Goal: Task Accomplishment & Management: Manage account settings

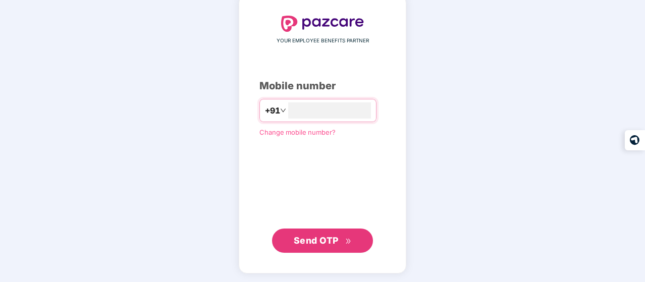
type input "**********"
click at [344, 249] on button "Send OTP" at bounding box center [322, 241] width 101 height 24
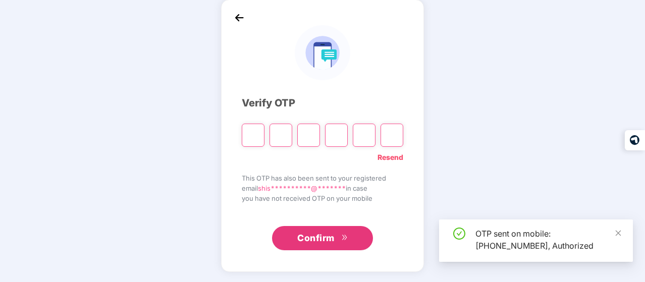
scroll to position [46, 0]
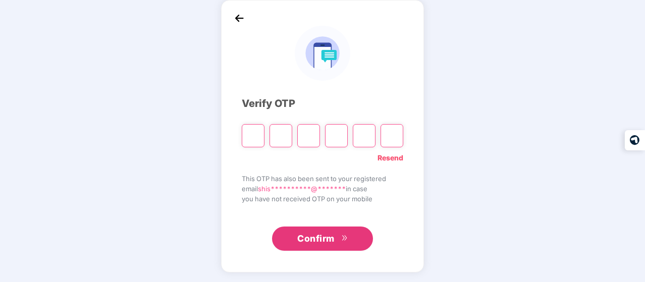
type input "*"
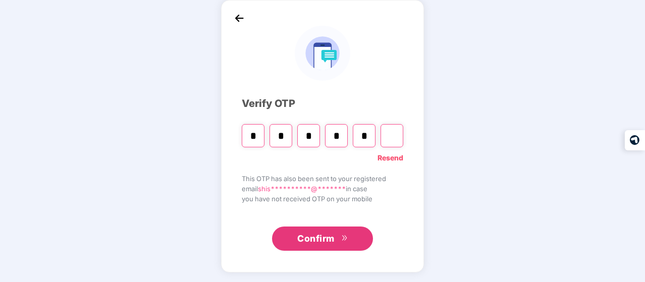
type input "*"
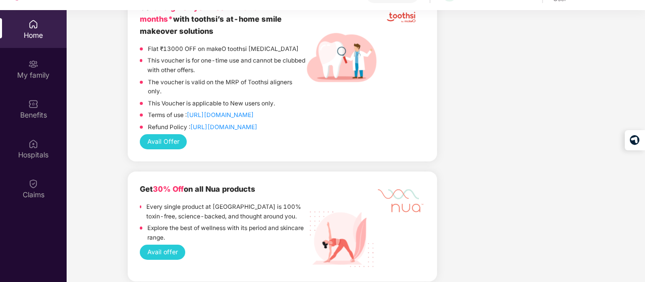
scroll to position [1363, 0]
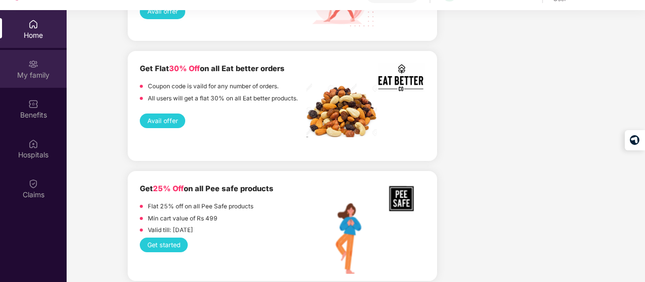
click at [43, 74] on div "My family" at bounding box center [33, 75] width 67 height 10
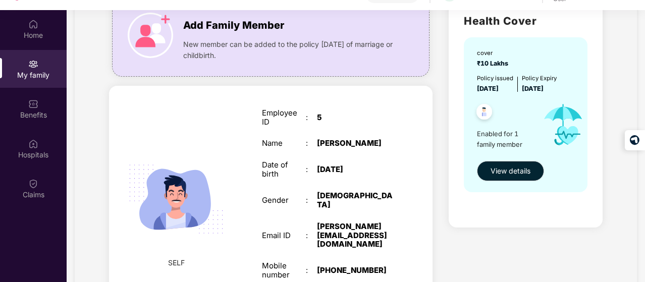
scroll to position [148, 0]
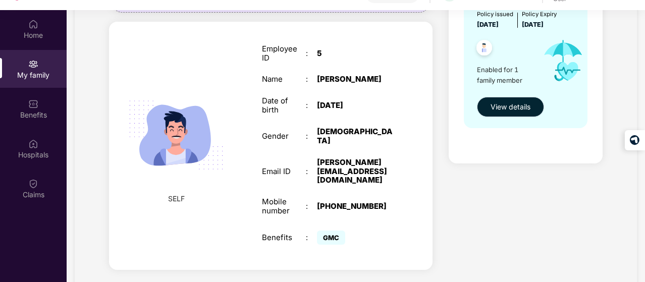
click at [523, 97] on button "View details" at bounding box center [510, 107] width 67 height 20
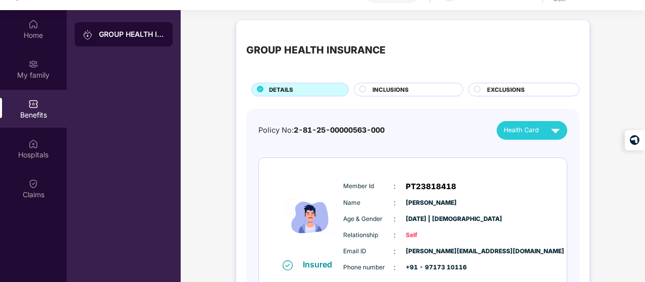
scroll to position [58, 0]
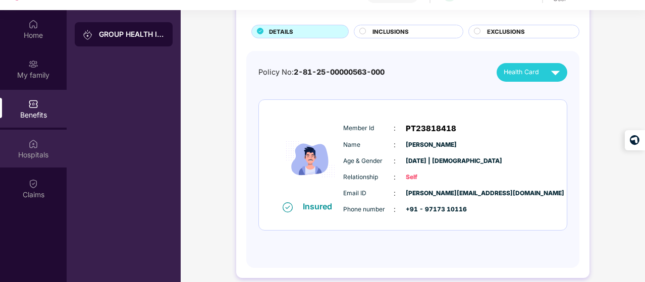
click at [32, 140] on img at bounding box center [33, 144] width 10 height 10
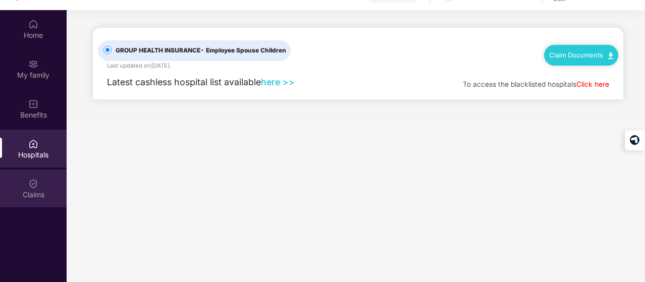
click at [33, 193] on div "Claims" at bounding box center [33, 195] width 67 height 10
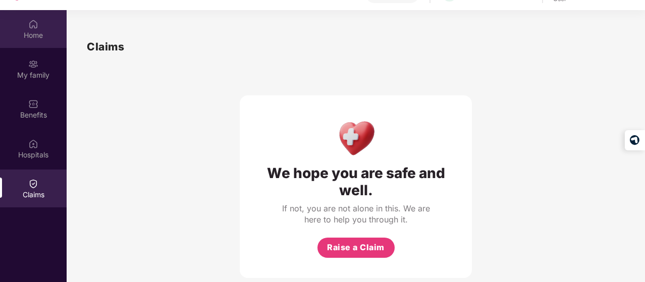
click at [13, 28] on div "Home" at bounding box center [33, 29] width 67 height 38
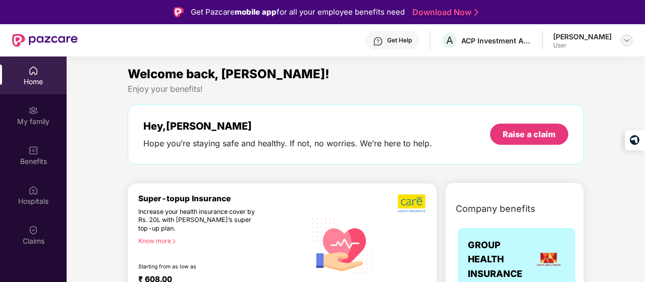
click at [625, 41] on img at bounding box center [627, 40] width 8 height 8
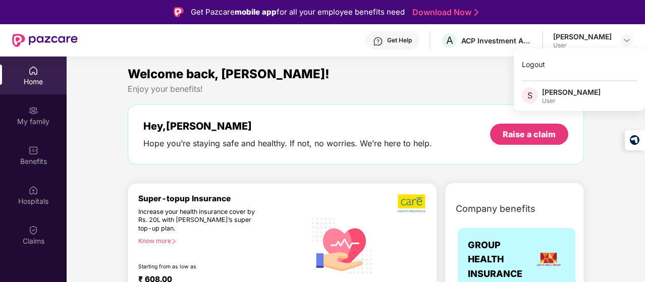
click at [564, 100] on div "User" at bounding box center [571, 101] width 59 height 8
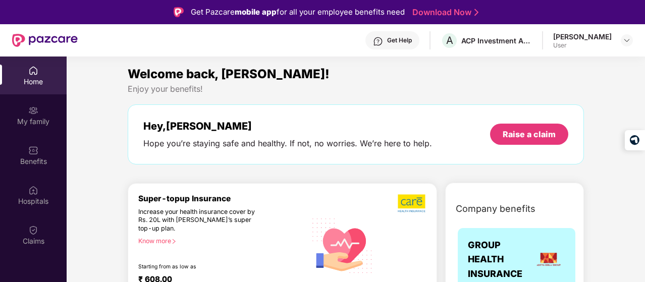
click at [583, 42] on div "User" at bounding box center [582, 45] width 59 height 8
click at [499, 57] on section "Welcome back, Shishir! Enjoy your benefits! Hey, Shishir Hope you’re staying sa…" at bounding box center [356, 198] width 578 height 282
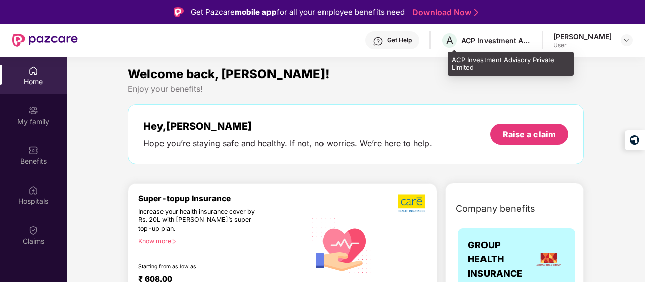
click at [484, 37] on div "ACP Investment Advisory Private Limited" at bounding box center [496, 41] width 71 height 10
click at [449, 44] on span "A" at bounding box center [450, 41] width 18 height 18
click at [453, 38] on span "A" at bounding box center [449, 40] width 7 height 12
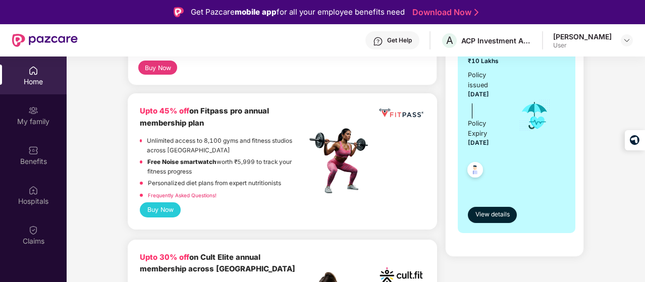
scroll to position [252, 0]
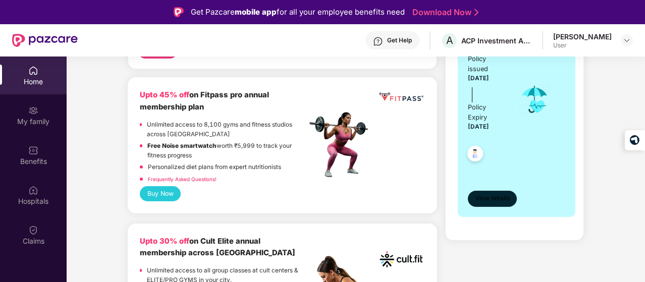
click at [504, 204] on button "View details" at bounding box center [492, 199] width 49 height 16
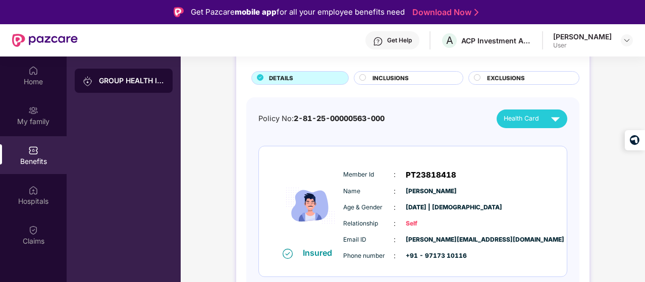
click at [554, 122] on img at bounding box center [556, 119] width 18 height 18
click at [576, 89] on div "GROUP HEALTH INSURANCE DETAILS INCLUSIONS EXCLUSIONS Policy No: 2-81-25-0000056…" at bounding box center [412, 167] width 353 height 316
click at [44, 193] on div "Hospitals" at bounding box center [33, 195] width 67 height 38
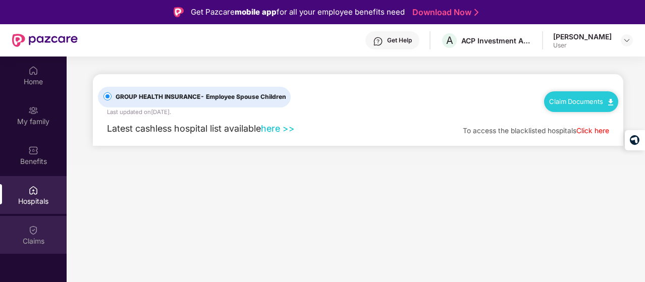
click at [28, 234] on img at bounding box center [33, 230] width 10 height 10
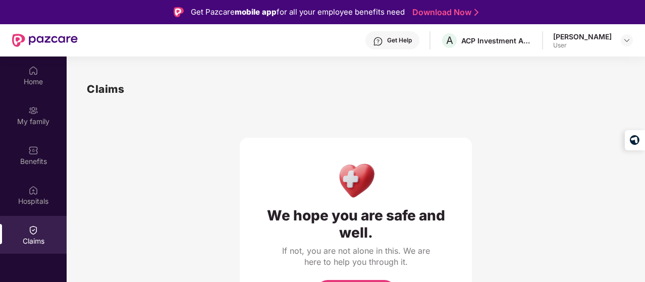
scroll to position [6, 0]
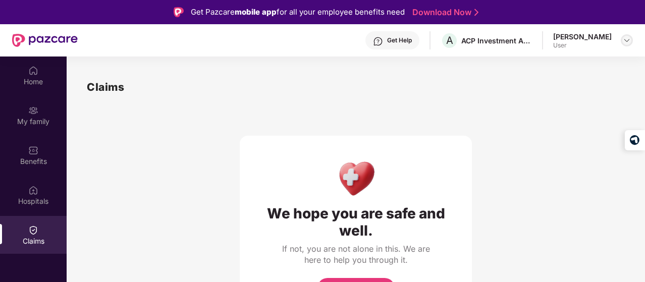
click at [624, 41] on img at bounding box center [627, 40] width 8 height 8
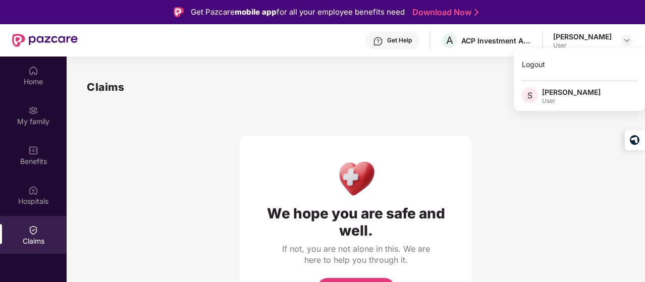
click at [557, 89] on div "[PERSON_NAME]" at bounding box center [571, 92] width 59 height 10
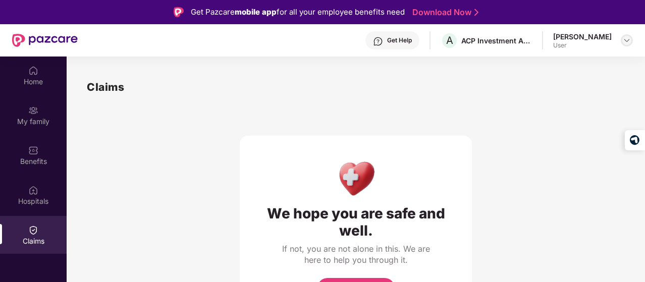
click at [630, 40] on img at bounding box center [627, 40] width 8 height 8
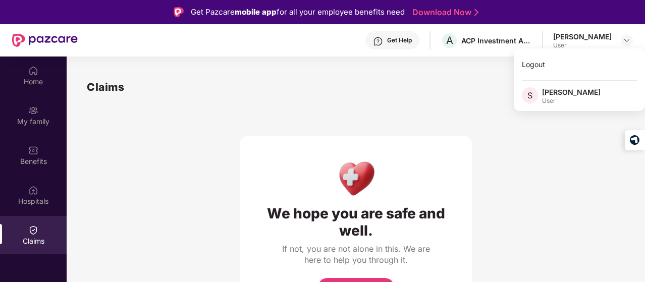
click at [532, 96] on span "S" at bounding box center [529, 95] width 5 height 12
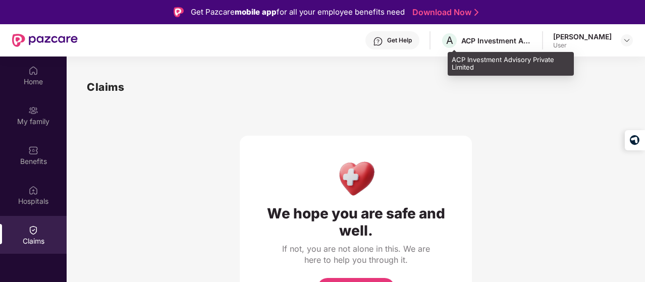
click at [522, 47] on div "A ACP Investment Advisory Private Limited" at bounding box center [486, 41] width 91 height 18
click at [469, 44] on div "ACP Investment Advisory Private Limited" at bounding box center [496, 41] width 71 height 10
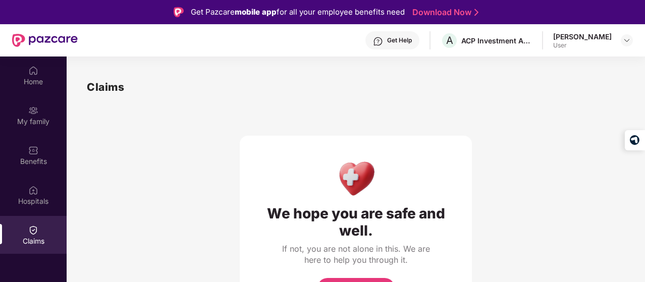
click at [441, 44] on div "Get Help A ACP Investment Advisory Private Limited Shishir Sharma User" at bounding box center [355, 40] width 555 height 32
click at [0, 100] on div "My family" at bounding box center [33, 115] width 67 height 38
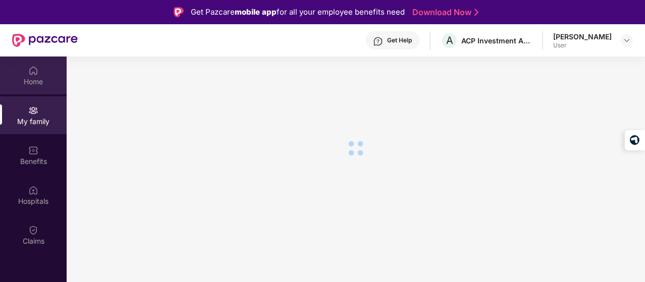
click at [16, 79] on div "Home" at bounding box center [33, 82] width 67 height 10
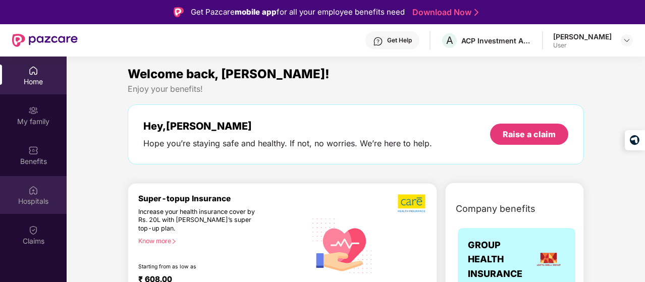
click at [45, 204] on div "Hospitals" at bounding box center [33, 201] width 67 height 10
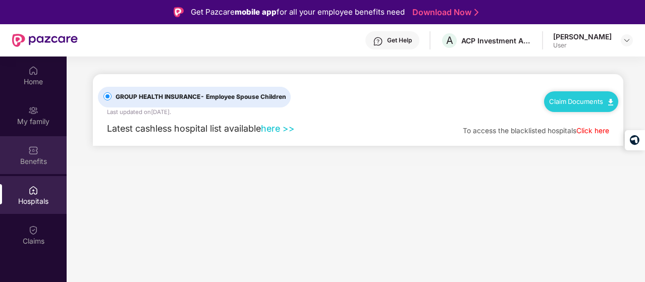
click at [39, 172] on div "Benefits" at bounding box center [33, 155] width 67 height 38
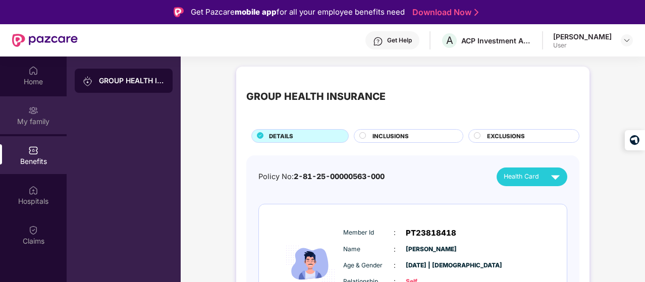
click at [52, 125] on div "My family" at bounding box center [33, 122] width 67 height 10
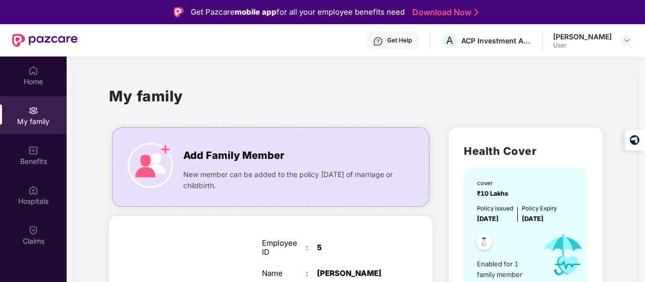
click at [419, 38] on div "Get Help" at bounding box center [392, 40] width 54 height 18
click at [507, 81] on div "My family Add Family Member New member can be added to the policy within 30 day…" at bounding box center [356, 281] width 562 height 416
click at [416, 46] on div "Get Help" at bounding box center [392, 40] width 54 height 18
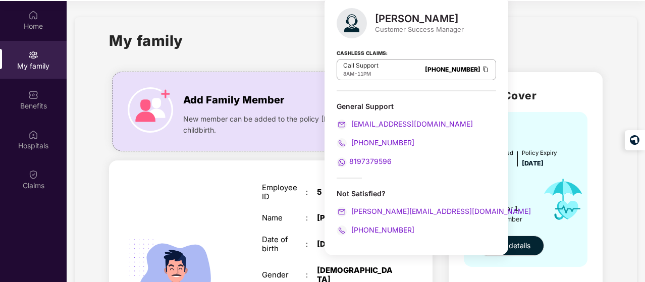
scroll to position [57, 0]
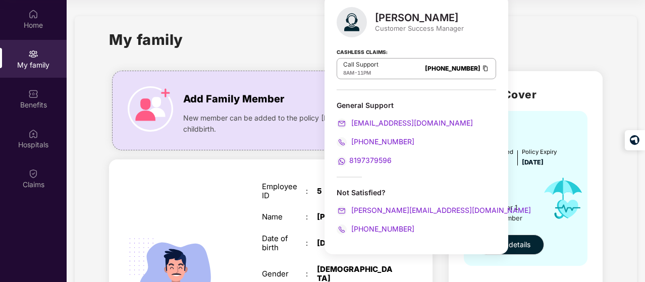
click at [535, 21] on div "My family Add Family Member New member can be added to the policy within 30 day…" at bounding box center [356, 224] width 562 height 416
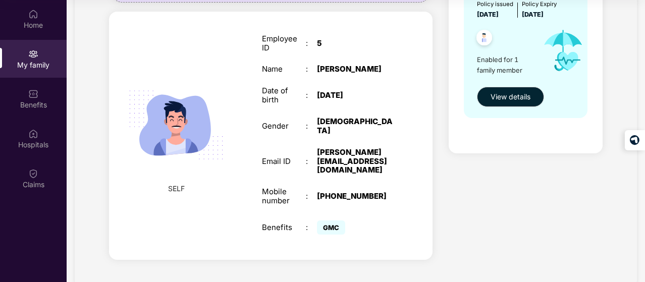
scroll to position [0, 0]
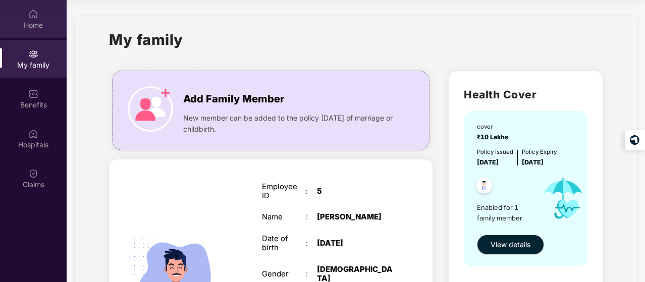
click at [34, 32] on div "Home" at bounding box center [33, 19] width 67 height 38
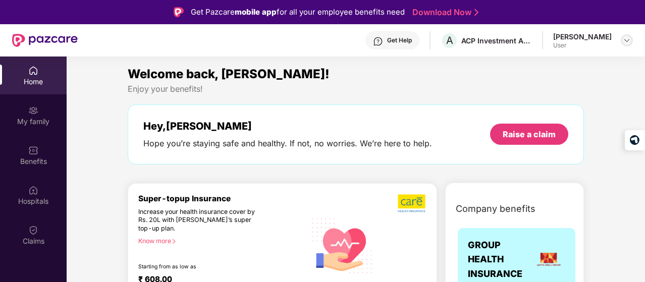
click at [628, 42] on img at bounding box center [627, 40] width 8 height 8
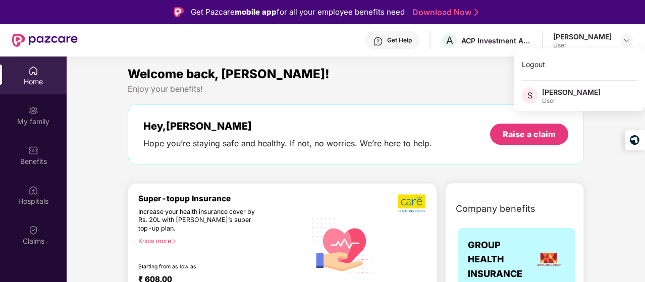
click at [462, 105] on div "Hey, Shishir Hope you’re staying safe and healthy. If not, no worries. We’re he…" at bounding box center [356, 134] width 456 height 60
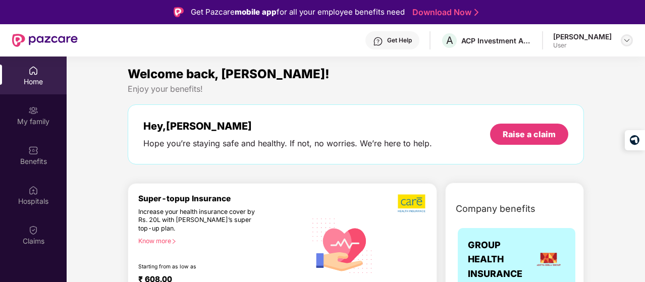
click at [626, 40] on img at bounding box center [627, 40] width 8 height 8
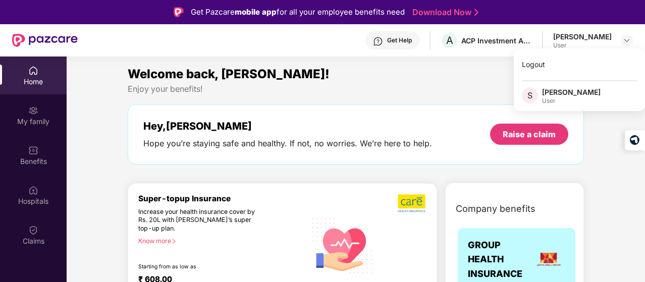
click at [584, 38] on div "[PERSON_NAME]" at bounding box center [582, 37] width 59 height 10
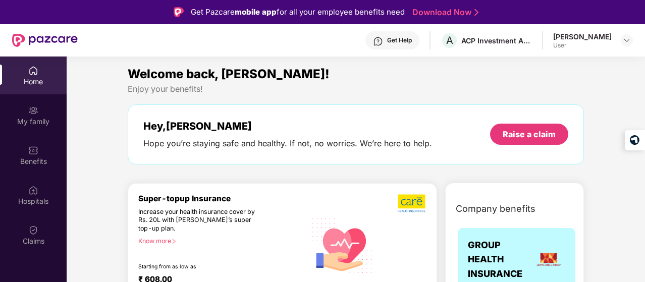
click at [85, 42] on div "Get Help A ACP Investment Advisory Private Limited Shishir Sharma User" at bounding box center [355, 40] width 555 height 32
click at [21, 44] on img at bounding box center [45, 40] width 66 height 13
click at [19, 44] on img at bounding box center [45, 40] width 66 height 13
click at [12, 99] on div "My family" at bounding box center [33, 115] width 67 height 38
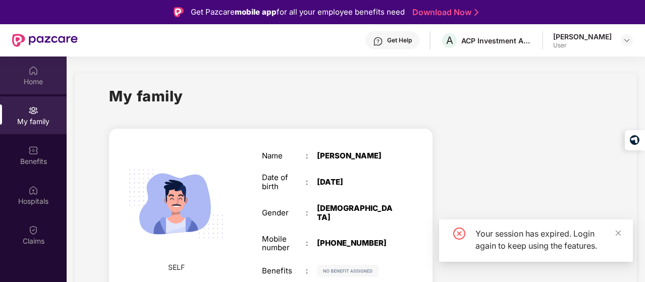
click at [28, 73] on div "Home" at bounding box center [33, 76] width 67 height 38
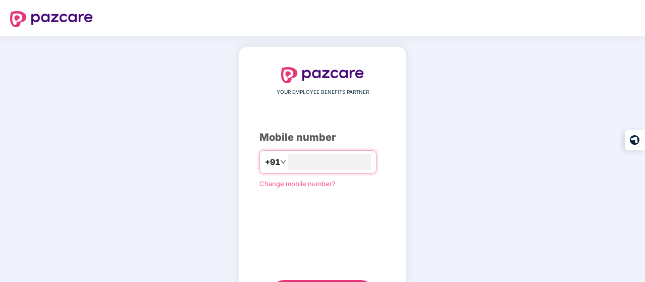
type input "*"
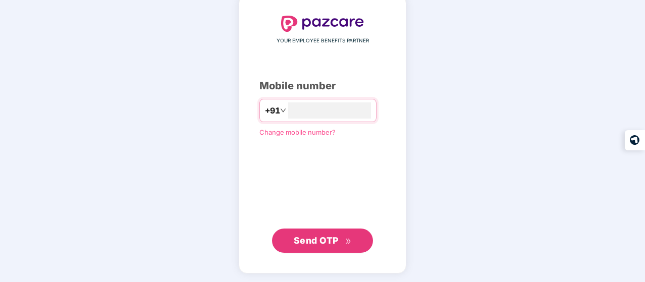
type input "**********"
click at [326, 243] on span "Send OTP" at bounding box center [316, 240] width 45 height 11
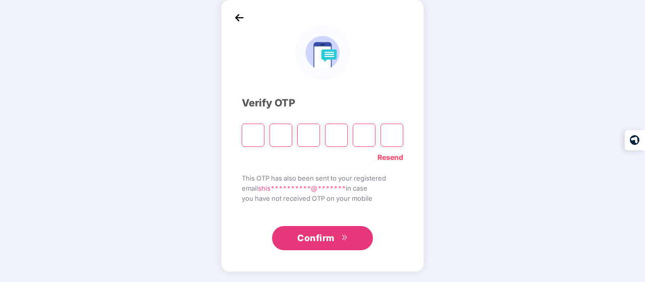
scroll to position [46, 0]
type input "*"
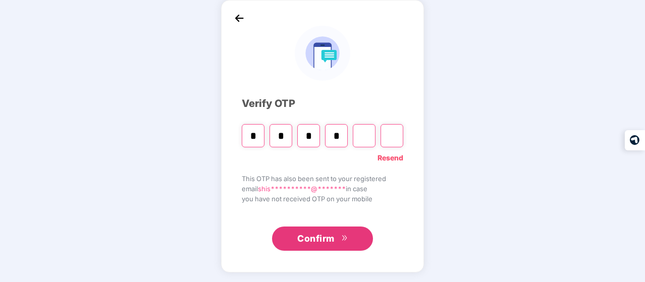
type input "*"
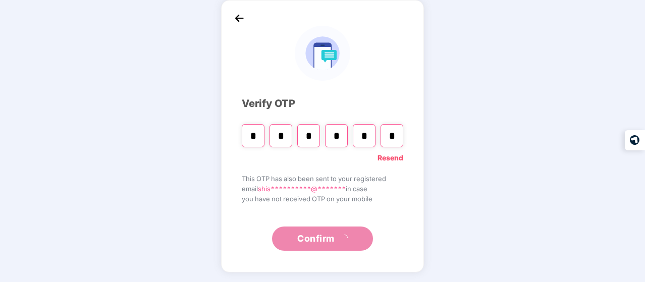
type input "*"
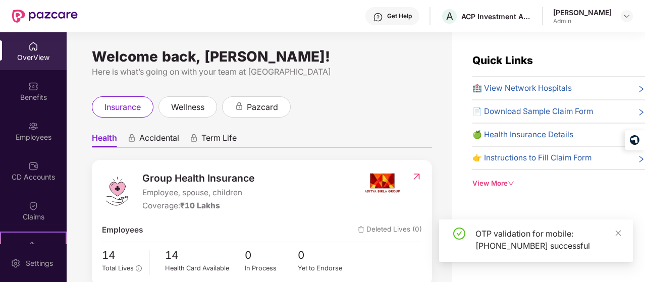
click at [596, 25] on div "Admin" at bounding box center [582, 21] width 59 height 8
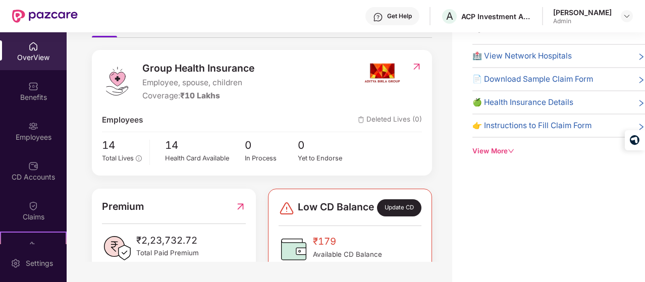
scroll to position [28, 0]
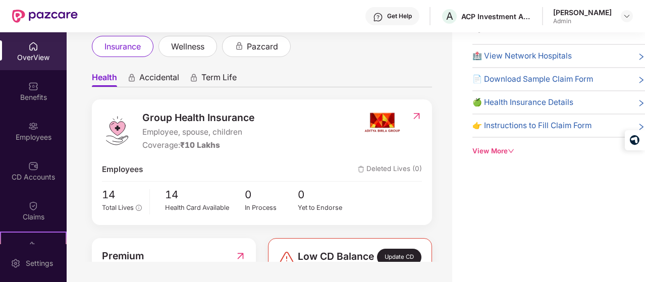
click at [417, 115] on img at bounding box center [416, 116] width 11 height 10
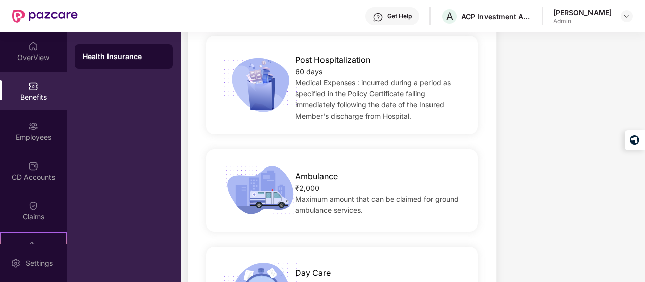
scroll to position [890, 0]
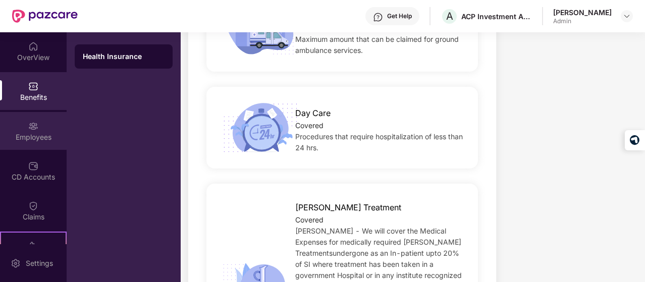
click at [40, 136] on div "Employees" at bounding box center [33, 137] width 67 height 10
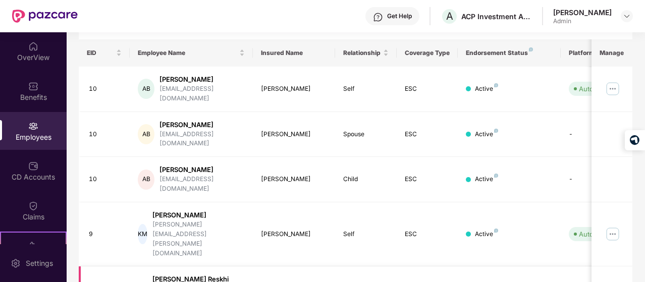
scroll to position [134, 0]
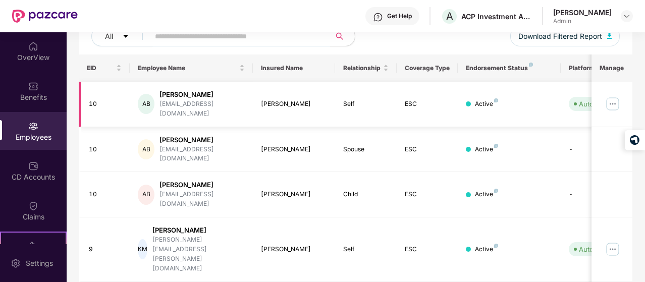
click at [612, 97] on img at bounding box center [613, 104] width 16 height 16
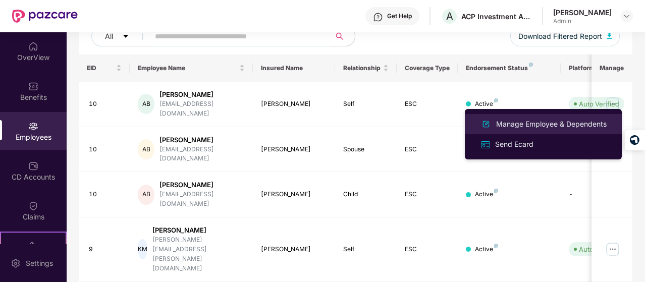
click at [562, 132] on li "Manage Employee & Dependents" at bounding box center [543, 124] width 157 height 20
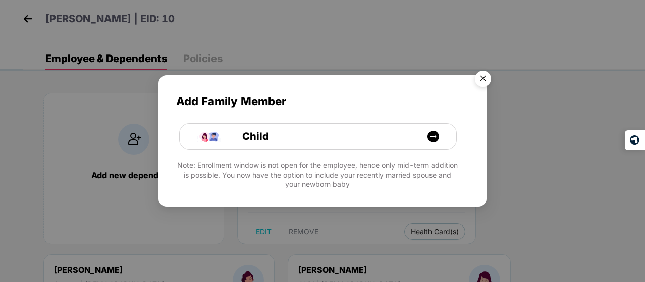
click at [480, 76] on img "Close" at bounding box center [483, 80] width 28 height 28
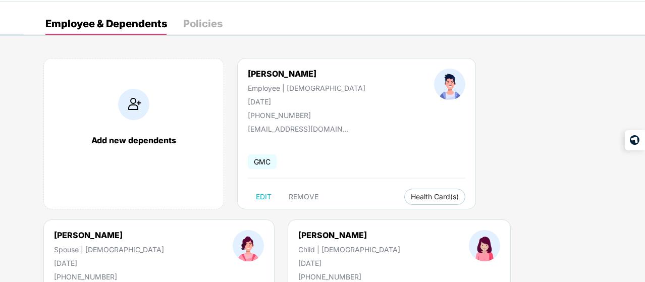
scroll to position [50, 0]
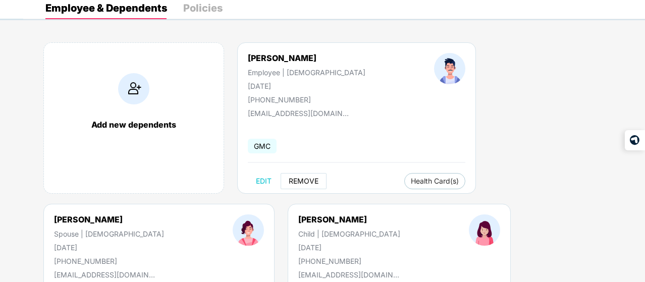
click at [295, 179] on span "REMOVE" at bounding box center [304, 181] width 30 height 8
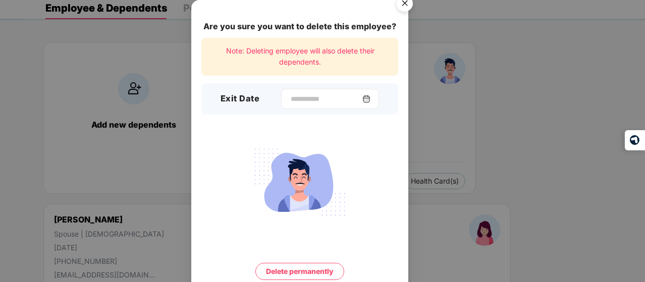
scroll to position [39, 0]
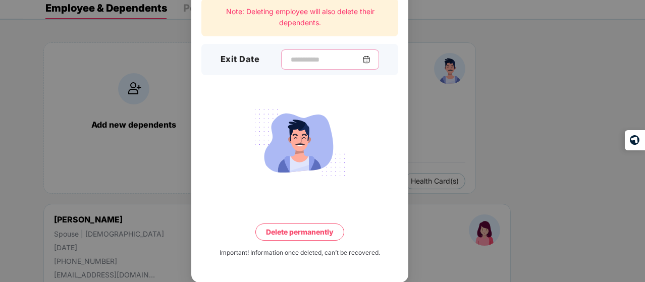
click at [313, 62] on input at bounding box center [326, 60] width 73 height 11
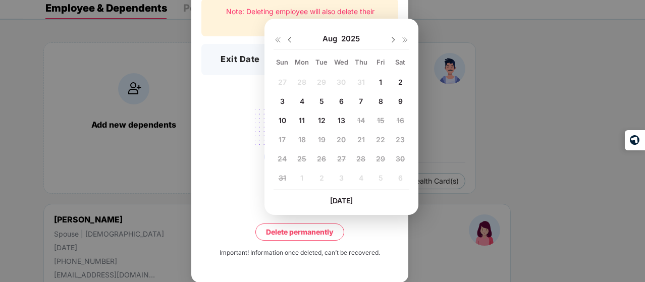
click at [292, 41] on img at bounding box center [290, 40] width 8 height 8
click at [355, 154] on div "31" at bounding box center [360, 158] width 15 height 15
type input "**********"
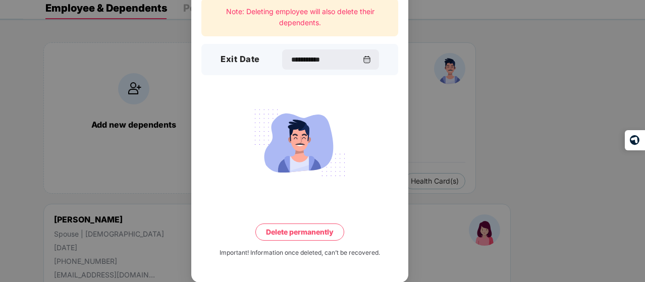
click at [331, 231] on button "Delete permanently" at bounding box center [299, 232] width 89 height 17
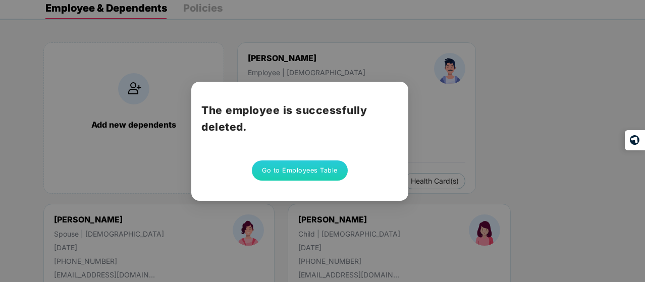
scroll to position [0, 0]
click at [342, 176] on button "Go to Employees Table" at bounding box center [300, 170] width 96 height 20
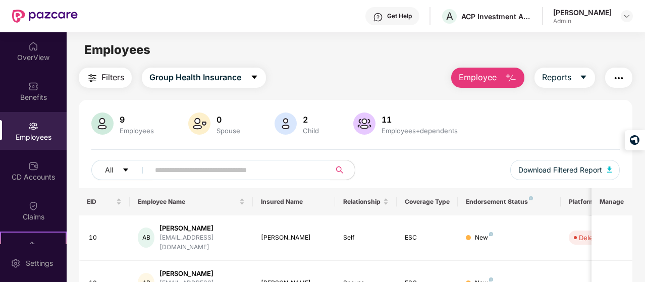
scroll to position [50, 0]
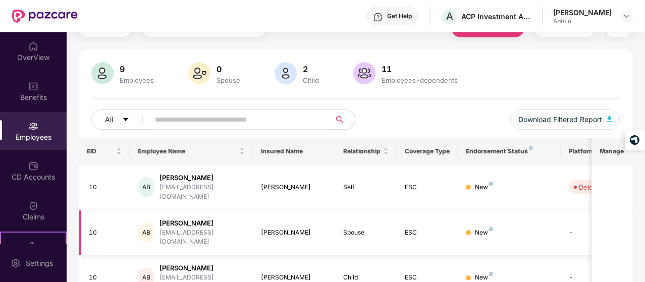
click at [507, 226] on td "New" at bounding box center [509, 232] width 102 height 45
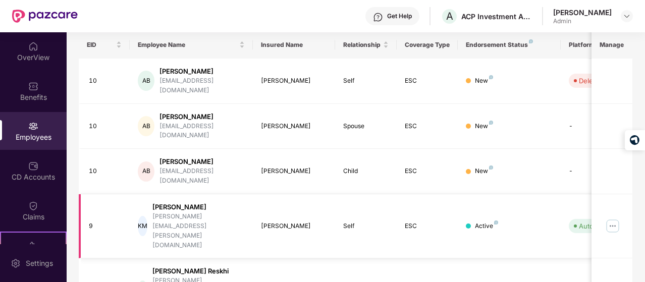
scroll to position [101, 0]
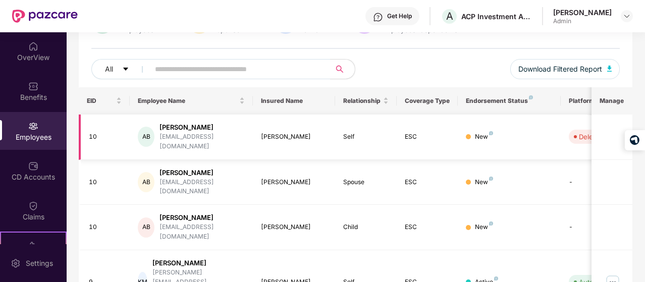
click at [616, 125] on td at bounding box center [611, 137] width 41 height 45
click at [612, 133] on td at bounding box center [611, 137] width 41 height 45
click at [341, 179] on td "Spouse" at bounding box center [366, 182] width 62 height 45
click at [494, 176] on td "New" at bounding box center [509, 182] width 102 height 45
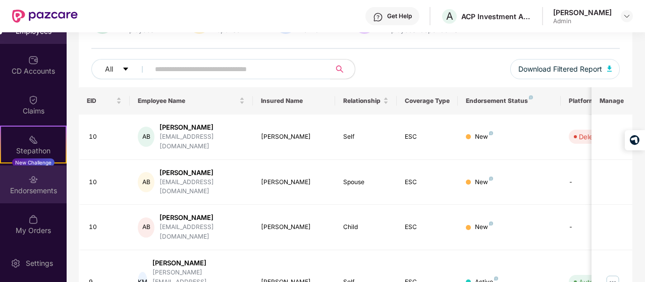
scroll to position [106, 0]
click at [19, 180] on div "Endorsements" at bounding box center [33, 184] width 67 height 38
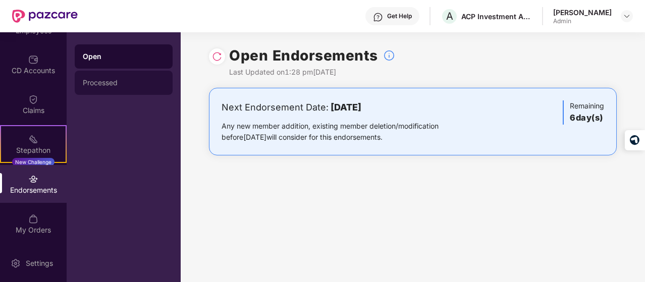
click at [131, 87] on div "Processed" at bounding box center [124, 83] width 98 height 24
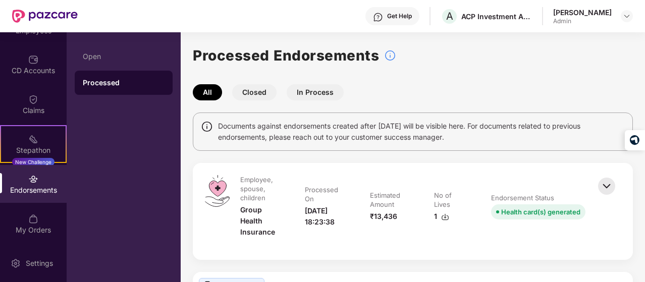
click at [259, 89] on button "Closed" at bounding box center [254, 92] width 44 height 16
drag, startPoint x: 331, startPoint y: 99, endPoint x: 329, endPoint y: 94, distance: 5.4
click at [331, 99] on button "In Process" at bounding box center [315, 92] width 57 height 16
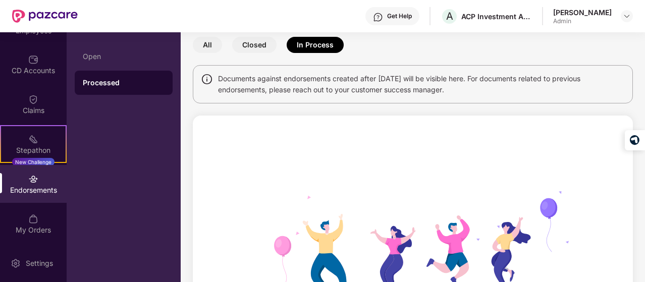
scroll to position [101, 0]
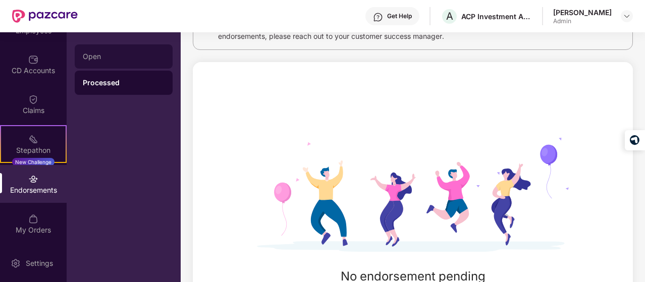
click at [109, 59] on div "Open" at bounding box center [124, 56] width 82 height 8
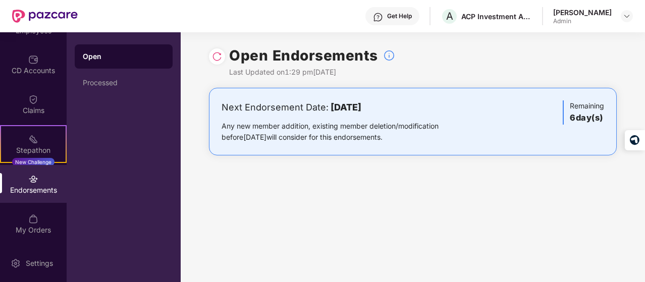
click at [21, 187] on div "Endorsements" at bounding box center [33, 190] width 67 height 10
click at [27, 211] on div "My Orders" at bounding box center [33, 224] width 67 height 38
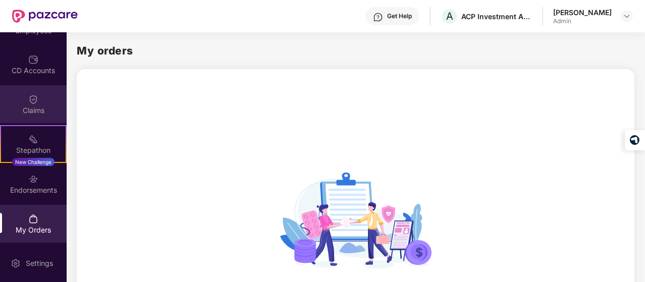
click at [29, 105] on div "Claims" at bounding box center [33, 110] width 67 height 10
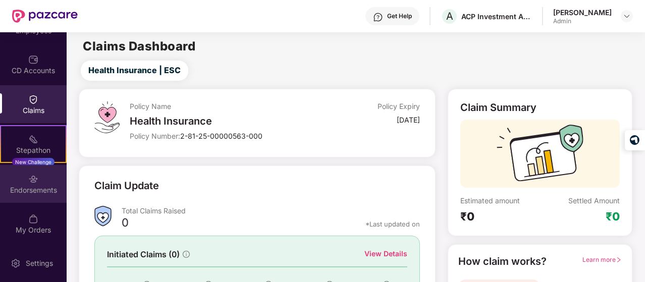
click at [19, 172] on div "Endorsements" at bounding box center [33, 184] width 67 height 38
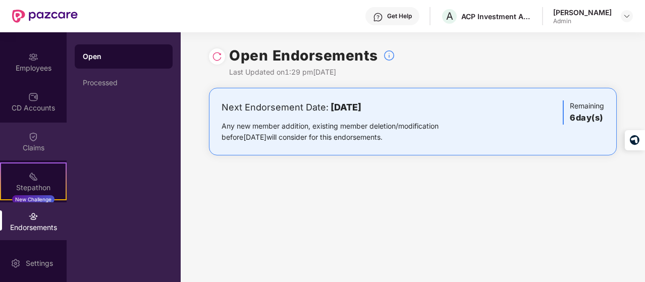
scroll to position [6, 0]
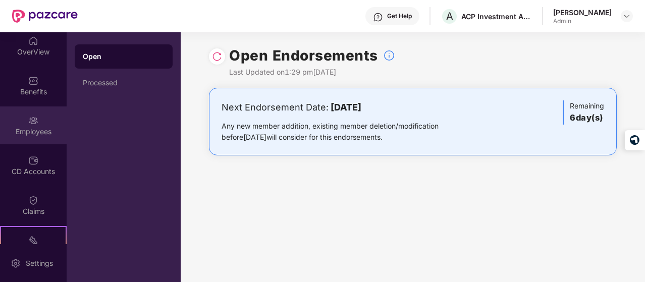
click at [35, 132] on div "Employees" at bounding box center [33, 132] width 67 height 10
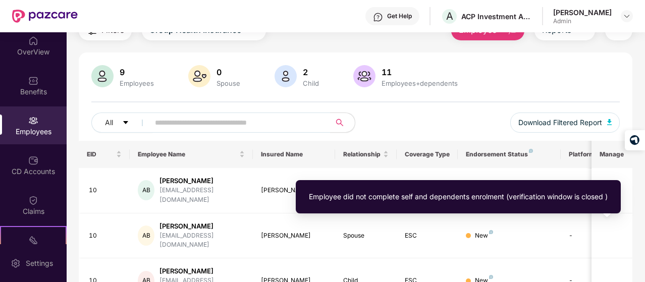
scroll to position [33, 0]
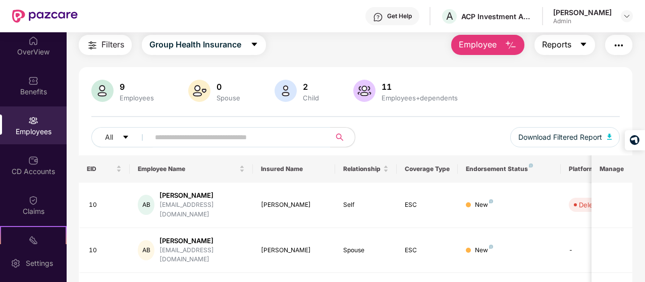
click at [552, 46] on span "Reports" at bounding box center [556, 44] width 29 height 13
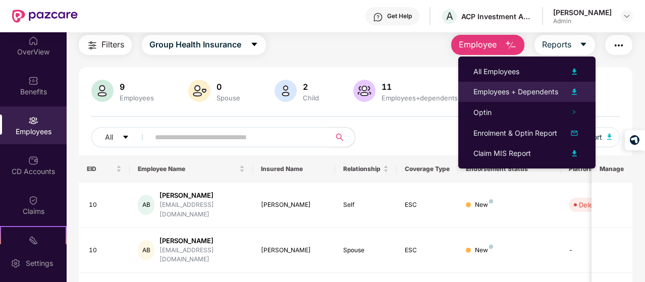
click at [534, 96] on div "Employees + Dependents" at bounding box center [515, 91] width 85 height 11
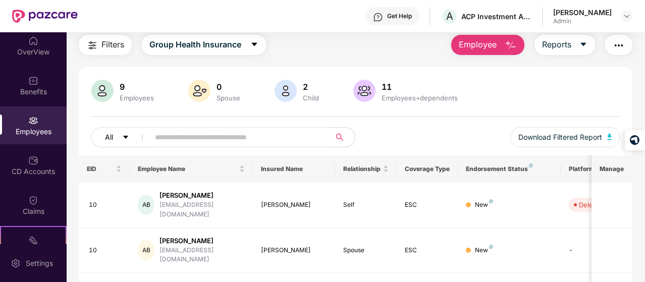
click at [134, 132] on button "All" at bounding box center [122, 137] width 62 height 20
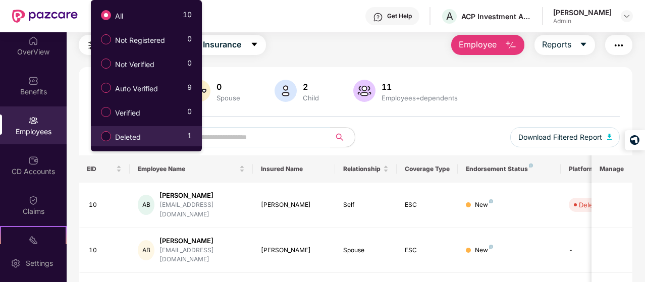
click at [185, 128] on div "Deleted 1" at bounding box center [144, 136] width 96 height 17
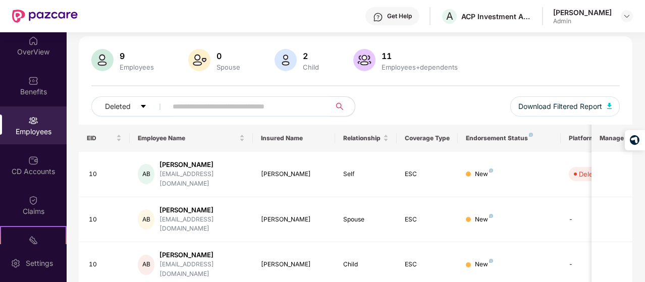
scroll to position [79, 0]
